Goal: Information Seeking & Learning: Learn about a topic

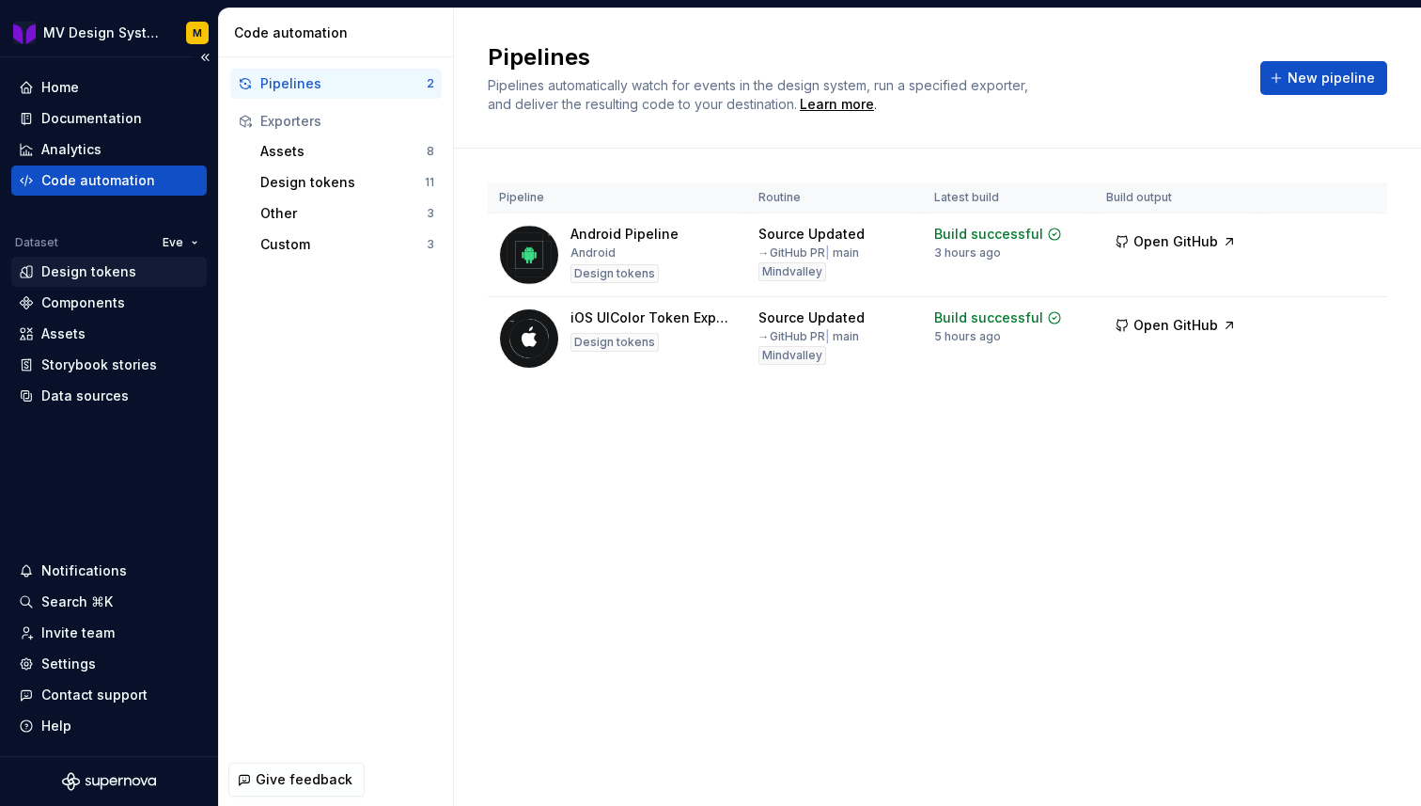
click at [95, 269] on div "Design tokens" at bounding box center [88, 271] width 95 height 19
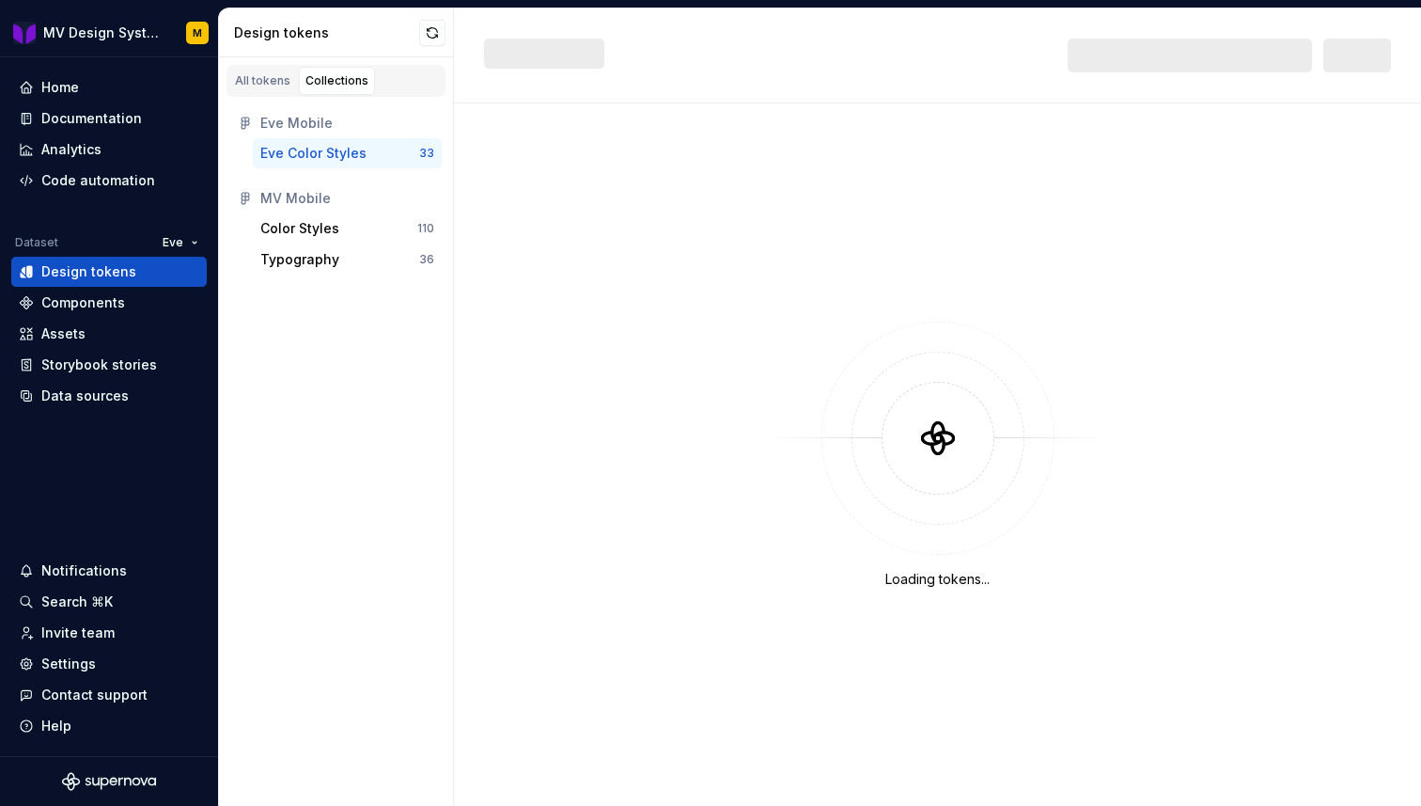
click at [357, 160] on div "Eve Color Styles" at bounding box center [313, 153] width 106 height 19
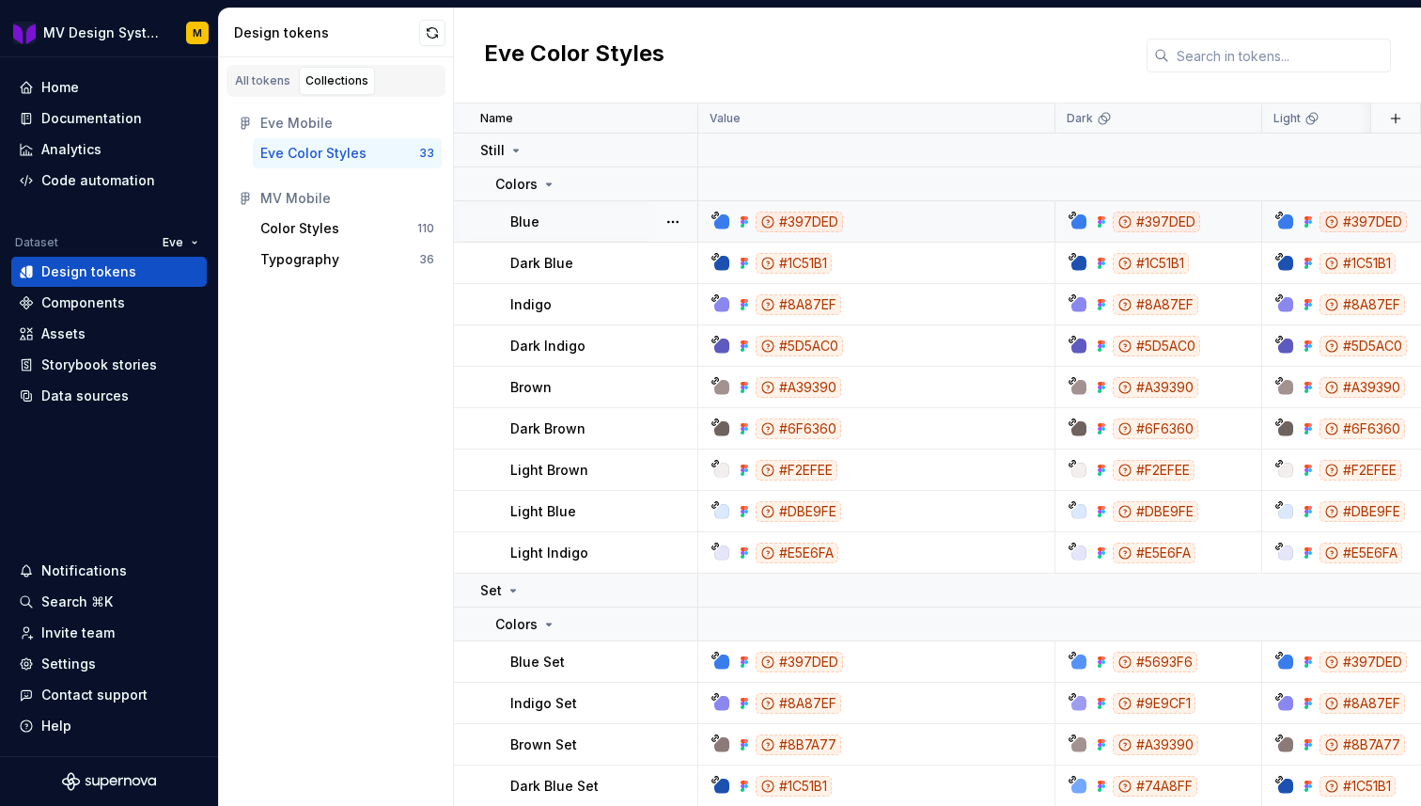
click at [1153, 223] on div "#397DED" at bounding box center [1156, 222] width 87 height 21
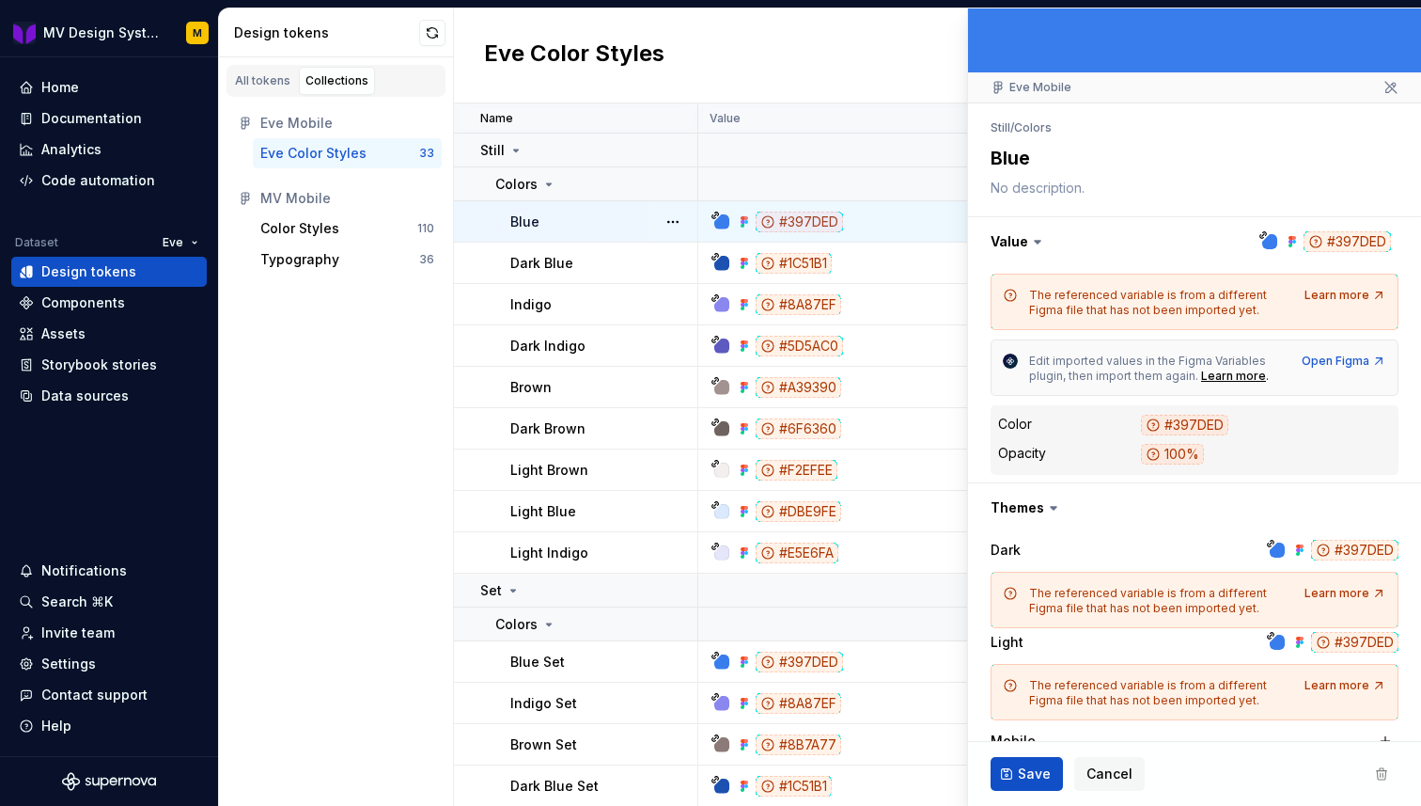
scroll to position [369, 0]
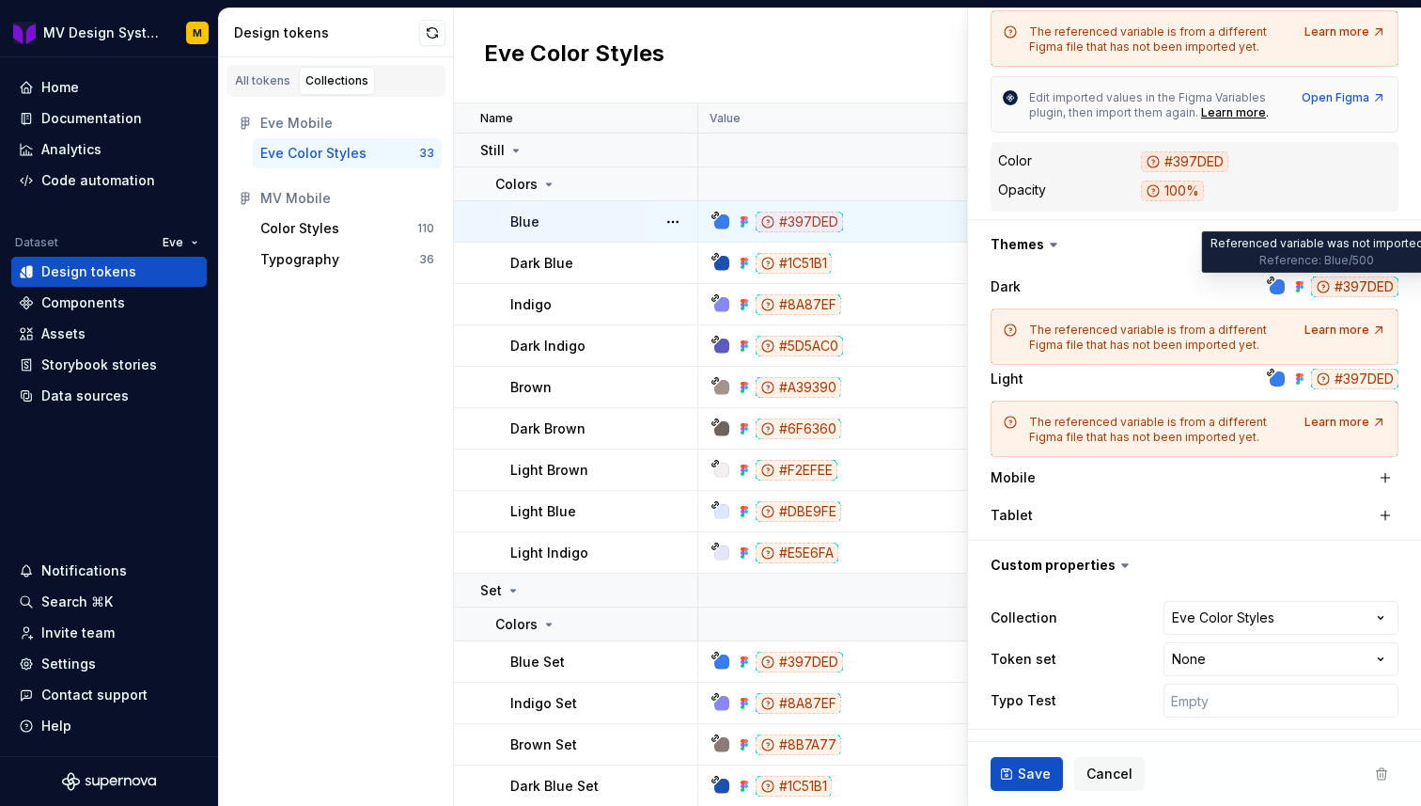
click at [1337, 283] on div "#397DED" at bounding box center [1354, 286] width 87 height 21
click at [1271, 291] on div at bounding box center [1277, 286] width 15 height 15
click at [1355, 93] on div "Open Figma" at bounding box center [1344, 97] width 85 height 15
click at [1333, 95] on div "Open Figma" at bounding box center [1344, 97] width 85 height 15
type textarea "*"
